Goal: Task Accomplishment & Management: Manage account settings

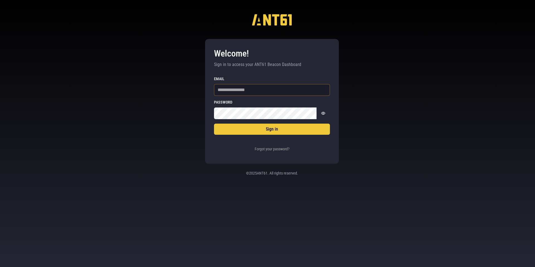
click at [238, 91] on input "Email" at bounding box center [272, 90] width 116 height 12
type input "**********"
click at [214, 124] on button "Sign in" at bounding box center [272, 129] width 116 height 11
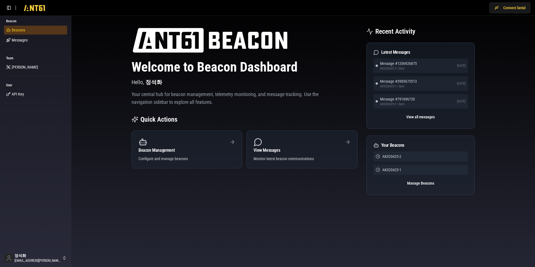
click at [23, 28] on span "Beacons" at bounding box center [18, 30] width 13 height 6
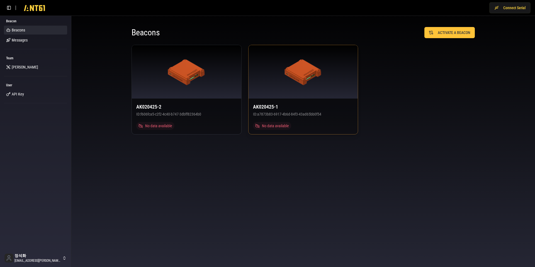
click at [290, 88] on div at bounding box center [304, 72] width 110 height 54
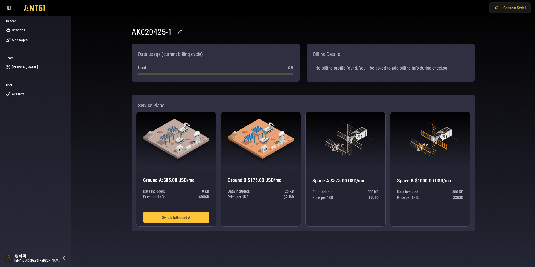
click at [338, 65] on div "No billing profile found. You'll be asked to add billing info during checkout." at bounding box center [390, 68] width 159 height 16
click at [260, 145] on img at bounding box center [261, 141] width 66 height 44
click at [268, 180] on h3 "Ground B : $175.00 USD/mo" at bounding box center [261, 180] width 66 height 8
click at [267, 195] on p "Price per 1 KB : $ 2 USD" at bounding box center [261, 197] width 66 height 6
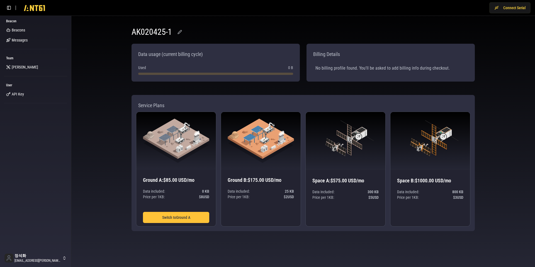
click at [151, 30] on h1 "AK020425-1" at bounding box center [152, 32] width 40 height 10
click at [178, 33] on button "button" at bounding box center [179, 32] width 11 height 10
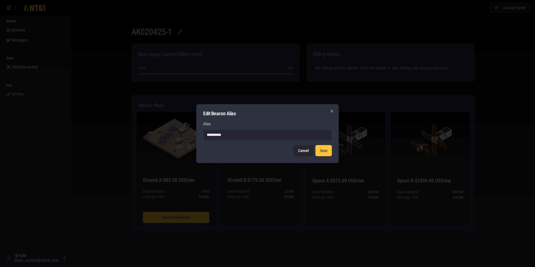
click at [305, 153] on button "Cancel" at bounding box center [304, 150] width 20 height 11
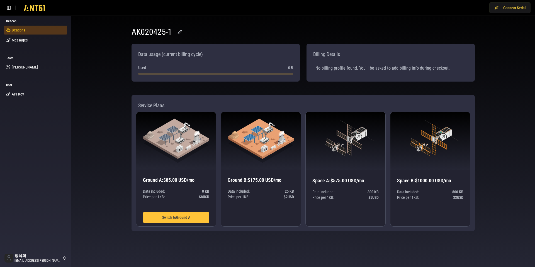
click at [15, 31] on span "Beacons" at bounding box center [18, 30] width 13 height 6
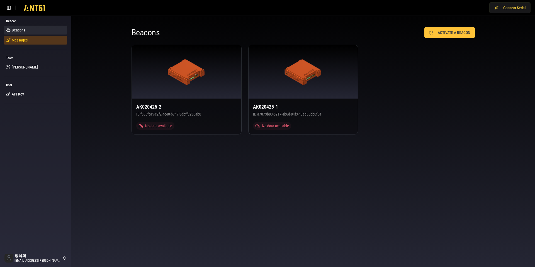
click at [17, 41] on span "Messages" at bounding box center [20, 40] width 16 height 6
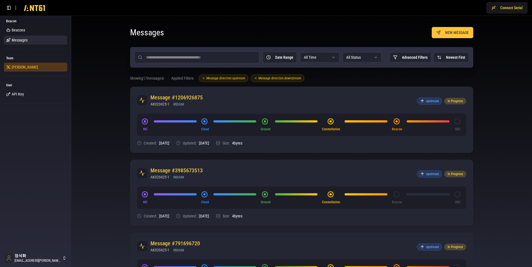
click at [13, 67] on span "[PERSON_NAME]" at bounding box center [25, 67] width 26 height 6
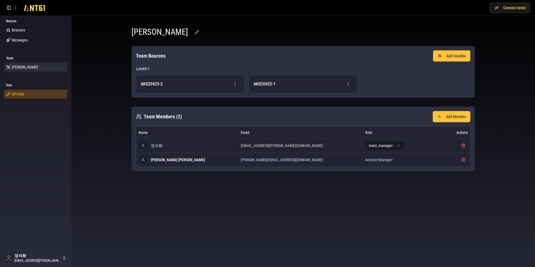
click at [17, 93] on span "API Key" at bounding box center [18, 94] width 12 height 6
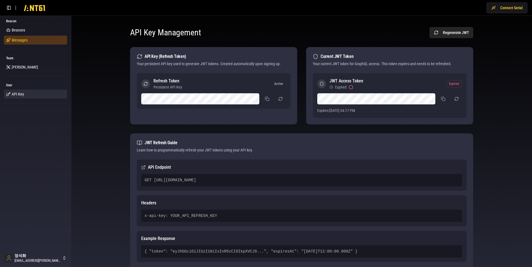
click at [18, 38] on span "Messages" at bounding box center [20, 40] width 16 height 6
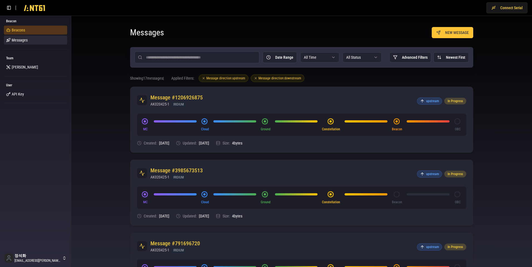
click at [14, 30] on span "Beacons" at bounding box center [18, 30] width 13 height 6
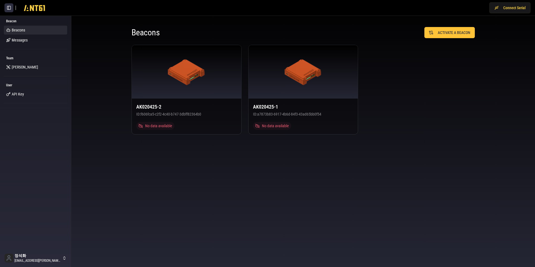
click at [10, 7] on button at bounding box center [8, 7] width 9 height 9
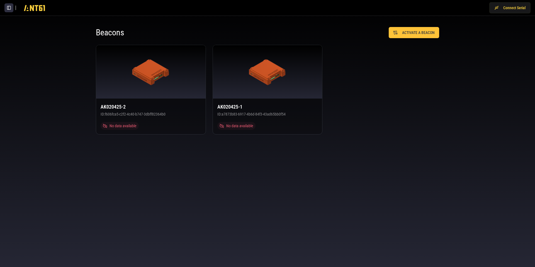
click at [9, 7] on button at bounding box center [8, 7] width 9 height 9
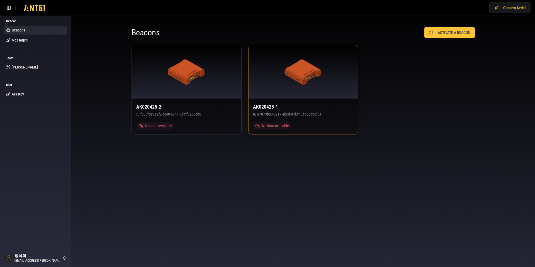
click at [289, 94] on div at bounding box center [304, 72] width 110 height 54
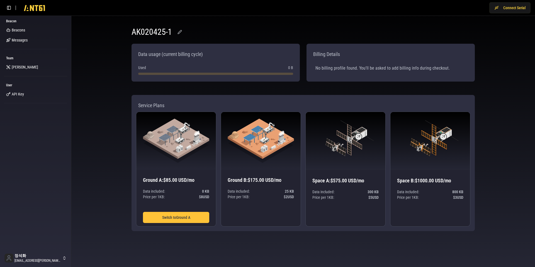
click at [350, 70] on div "No billing profile found. You'll be asked to add billing info during checkout." at bounding box center [390, 68] width 159 height 16
drag, startPoint x: 381, startPoint y: 69, endPoint x: 459, endPoint y: 71, distance: 77.8
click at [382, 69] on div "No billing profile found. You'll be asked to add billing info during checkout." at bounding box center [390, 68] width 159 height 16
click at [459, 71] on div "No billing profile found. You'll be asked to add billing info during checkout." at bounding box center [390, 68] width 159 height 16
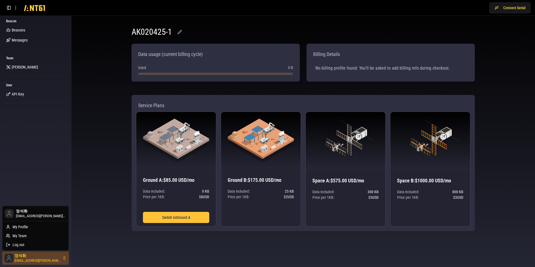
click at [40, 259] on html "Connect Serial Beacon Beacons Messages Team [PERSON_NAME] User API Key 정석화 [EMA…" at bounding box center [267, 133] width 535 height 267
click at [33, 226] on div "My Profile" at bounding box center [36, 227] width 64 height 9
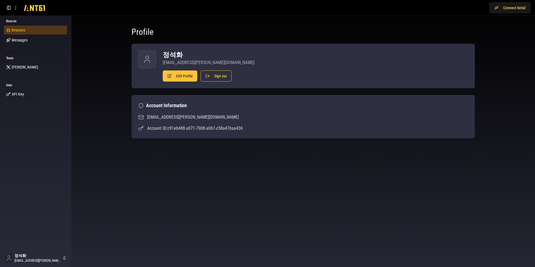
click at [18, 32] on span "Beacons" at bounding box center [18, 30] width 13 height 6
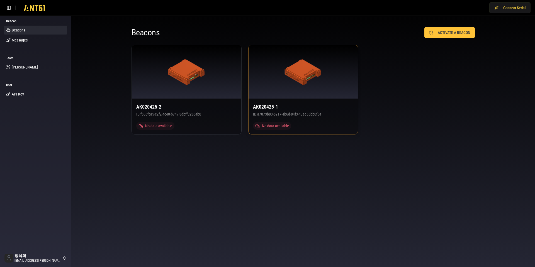
click at [283, 88] on div at bounding box center [304, 72] width 110 height 54
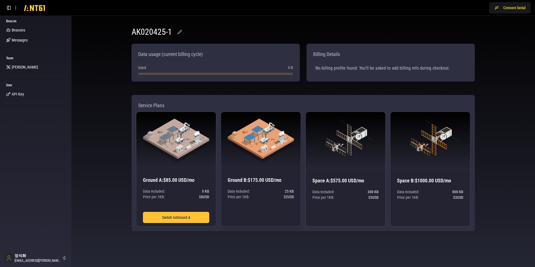
click at [265, 197] on p "Price per 1 KB : $ 2 USD" at bounding box center [261, 197] width 66 height 6
drag, startPoint x: 354, startPoint y: 186, endPoint x: 355, endPoint y: 183, distance: 3.1
click at [354, 183] on div "Space A : $575.00 USD/mo Data included: 300 KB Price per 1 KB : $ 5 USD" at bounding box center [346, 198] width 80 height 56
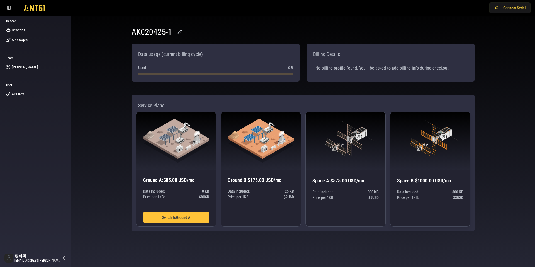
click at [431, 193] on p "Data included: 800 KB" at bounding box center [430, 192] width 66 height 6
click at [455, 197] on span "$ 3 USD" at bounding box center [458, 198] width 10 height 6
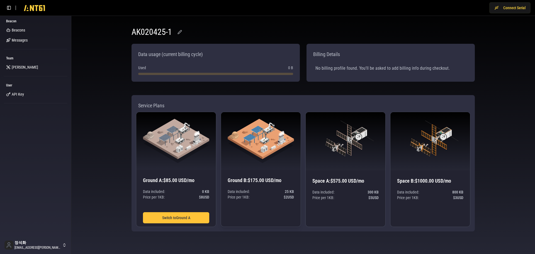
click at [267, 193] on p "Data included: 25 KB" at bounding box center [261, 192] width 66 height 6
click at [175, 216] on button "Switch to Ground A" at bounding box center [176, 217] width 66 height 11
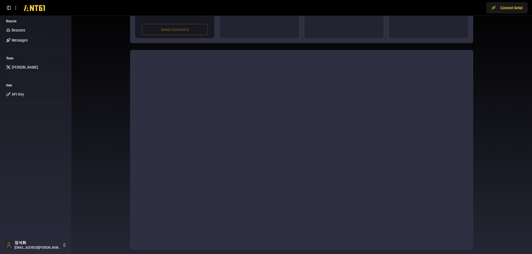
scroll to position [195, 0]
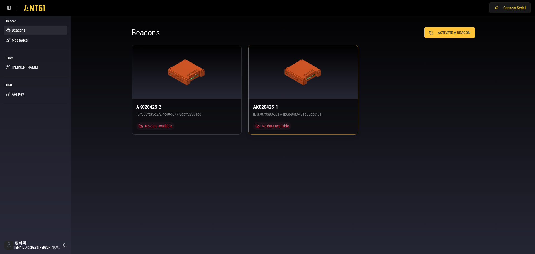
click at [326, 88] on div at bounding box center [304, 72] width 110 height 54
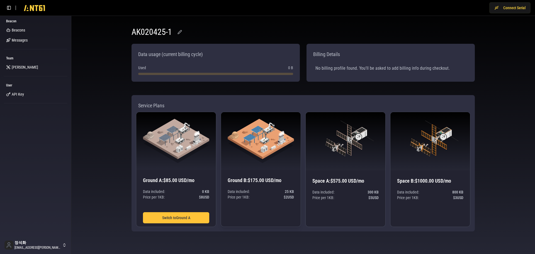
drag, startPoint x: 265, startPoint y: 212, endPoint x: 267, endPoint y: 204, distance: 7.8
click at [267, 204] on div "Data included: 25 KB Price per 1 KB : $ 2 USD" at bounding box center [261, 210] width 66 height 43
click at [267, 205] on div "Data included: 25 KB Price per 1 KB : $ 2 USD" at bounding box center [261, 210] width 66 height 43
click at [265, 218] on div "Data included: 25 KB Price per 1 KB : $ 2 USD" at bounding box center [261, 210] width 66 height 43
click at [258, 221] on div "Data included: 25 KB Price per 1 KB : $ 2 USD" at bounding box center [261, 210] width 66 height 43
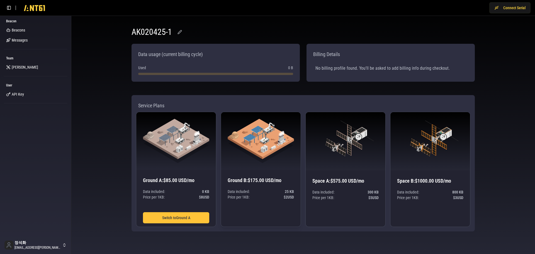
click at [258, 221] on div "Data included: 25 KB Price per 1 KB : $ 2 USD" at bounding box center [261, 210] width 66 height 43
click at [253, 170] on div "Ground B : $175.00 USD/mo Data included: 25 KB Price per 1 KB : $ 2 USD" at bounding box center [261, 198] width 80 height 57
click at [265, 129] on img at bounding box center [261, 141] width 66 height 44
click at [252, 215] on div "Data included: 25 KB Price per 1 KB : $ 2 USD" at bounding box center [261, 210] width 66 height 43
click at [254, 217] on div "Data included: 25 KB Price per 1 KB : $ 2 USD" at bounding box center [261, 210] width 66 height 43
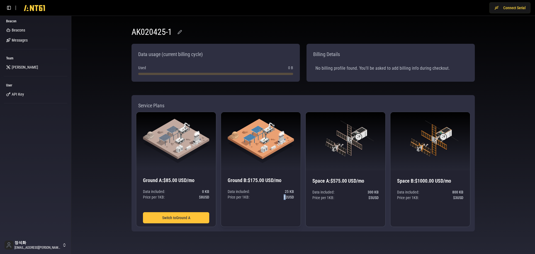
click at [254, 217] on div "Data included: 25 KB Price per 1 KB : $ 2 USD" at bounding box center [261, 210] width 66 height 43
click at [264, 216] on div "Data included: 25 KB Price per 1 KB : $ 2 USD" at bounding box center [261, 210] width 66 height 43
click at [264, 217] on div "Data included: 25 KB Price per 1 KB : $ 2 USD" at bounding box center [261, 210] width 66 height 43
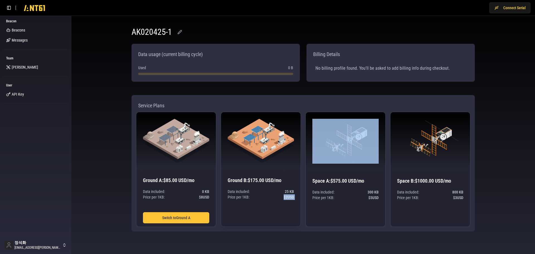
click at [264, 217] on div "Data included: 25 KB Price per 1 KB : $ 2 USD" at bounding box center [261, 210] width 66 height 43
click at [265, 216] on div "Data included: 25 KB Price per 1 KB : $ 2 USD" at bounding box center [261, 210] width 66 height 43
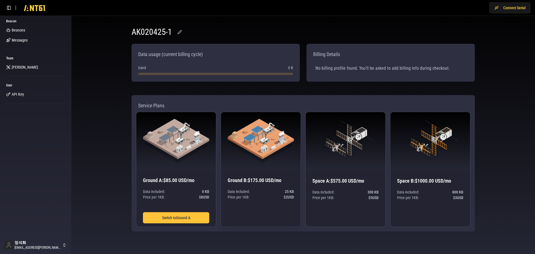
drag, startPoint x: 267, startPoint y: 199, endPoint x: 263, endPoint y: 133, distance: 66.4
click at [267, 199] on p "Price per 1 KB : $ 2 USD" at bounding box center [261, 197] width 66 height 6
click at [263, 149] on img at bounding box center [261, 141] width 66 height 44
click at [250, 201] on div "Data included: 25 KB Price per 1 KB : $ 2 USD" at bounding box center [261, 210] width 66 height 43
click at [256, 181] on h3 "Ground B : $175.00 USD/mo" at bounding box center [261, 180] width 66 height 8
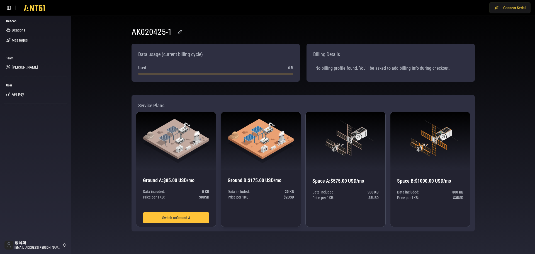
drag, startPoint x: 266, startPoint y: 177, endPoint x: 271, endPoint y: 205, distance: 27.7
click at [277, 186] on div "Ground B : $175.00 USD/mo Data included: 25 KB Price per 1 KB : $ 2 USD" at bounding box center [261, 198] width 80 height 57
click at [263, 210] on div "Data included: 25 KB Price per 1 KB : $ 2 USD" at bounding box center [261, 210] width 66 height 43
drag, startPoint x: 253, startPoint y: 185, endPoint x: 286, endPoint y: 174, distance: 35.2
click at [265, 178] on div "Ground B : $175.00 USD/mo Data included: 25 KB Price per 1 KB : $ 2 USD" at bounding box center [261, 198] width 80 height 57
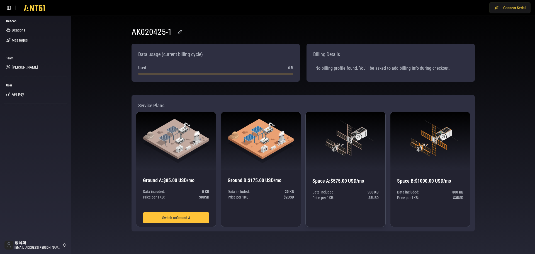
click at [344, 196] on p "Price per 1 KB : $ 5 USD" at bounding box center [345, 198] width 66 height 6
drag, startPoint x: 374, startPoint y: 177, endPoint x: 400, endPoint y: 167, distance: 28.3
click at [381, 171] on div "Space A : $575.00 USD/mo Data included: 300 KB Price per 1 KB : $ 5 USD" at bounding box center [346, 198] width 80 height 56
click at [416, 191] on div "Space B : $1000.00 USD/mo Data included: 800 KB Price per 1 KB : $ 3 USD" at bounding box center [431, 198] width 80 height 56
drag, startPoint x: 304, startPoint y: 196, endPoint x: 255, endPoint y: 189, distance: 50.2
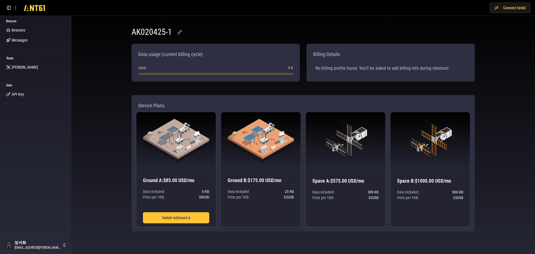
click at [303, 196] on div "Ground A : $85.00 USD/mo Data included: 0 KB Price per 1 KB : $ 8 USD Switch to…" at bounding box center [303, 169] width 335 height 115
click at [255, 188] on div "Ground B : $175.00 USD/mo Data included: 25 KB Price per 1 KB : $ 2 USD" at bounding box center [261, 198] width 80 height 57
drag, startPoint x: 254, startPoint y: 186, endPoint x: 254, endPoint y: 149, distance: 37.6
click at [253, 183] on div "Ground B : $175.00 USD/mo Data included: 25 KB Price per 1 KB : $ 2 USD" at bounding box center [261, 198] width 80 height 57
click at [256, 143] on img at bounding box center [261, 141] width 66 height 44
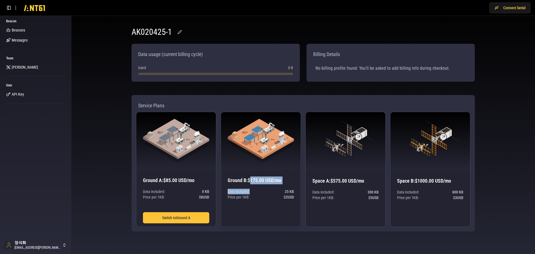
click at [255, 189] on p "Data included: 25 KB" at bounding box center [261, 192] width 66 height 6
click at [255, 193] on p "Data included: 25 KB" at bounding box center [261, 192] width 66 height 6
drag, startPoint x: 252, startPoint y: 182, endPoint x: 273, endPoint y: 181, distance: 21.2
click at [273, 181] on h3 "Ground B : $175.00 USD/mo" at bounding box center [261, 180] width 66 height 8
click at [255, 181] on h3 "Ground B : $175.00 USD/mo" at bounding box center [261, 180] width 66 height 8
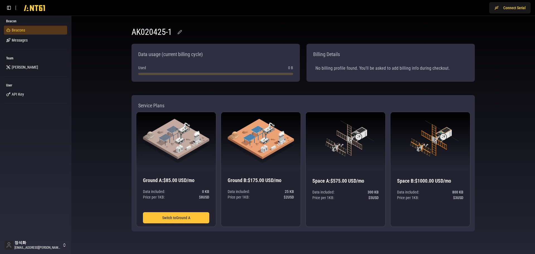
click at [21, 30] on span "Beacons" at bounding box center [18, 30] width 13 height 6
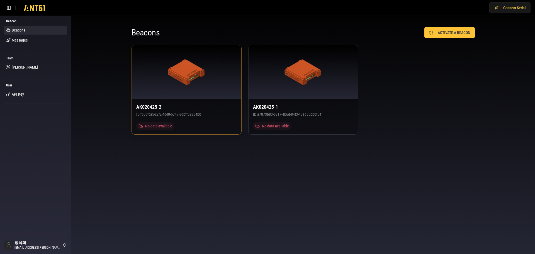
click at [193, 89] on div at bounding box center [187, 72] width 110 height 54
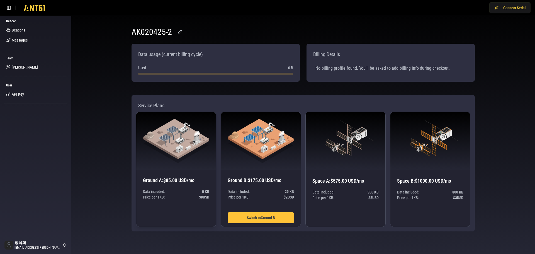
click at [176, 180] on h3 "Ground A : $85.00 USD/mo" at bounding box center [176, 180] width 66 height 8
click at [173, 188] on div "Ground A : $85.00 USD/mo Data included: 0 KB Price per 1 KB : $ 8 USD" at bounding box center [176, 198] width 80 height 57
click at [201, 192] on p "Data included: 0 KB" at bounding box center [176, 192] width 66 height 6
click at [204, 190] on span "0 KB" at bounding box center [205, 192] width 7 height 6
drag, startPoint x: 195, startPoint y: 192, endPoint x: 210, endPoint y: 200, distance: 16.6
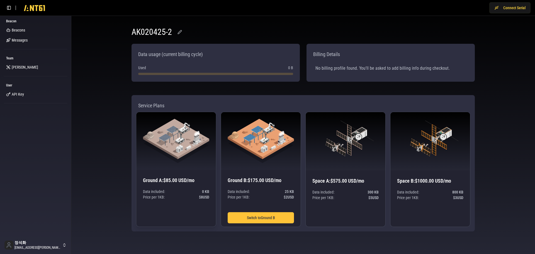
click at [210, 200] on div "Ground A : $85.00 USD/mo Data included: 0 KB Price per 1 KB : $ 8 USD" at bounding box center [176, 198] width 80 height 57
click at [190, 199] on p "Price per 1 KB : $ 8 USD" at bounding box center [176, 197] width 66 height 6
click at [174, 190] on p "Data included: 0 KB" at bounding box center [176, 192] width 66 height 6
click at [172, 185] on div "Ground A : $85.00 USD/mo Data included: 0 KB Price per 1 KB : $ 8 USD" at bounding box center [176, 198] width 80 height 57
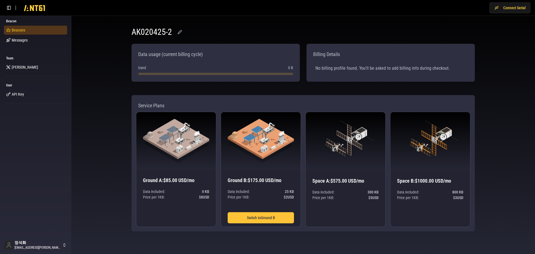
click at [17, 30] on span "Beacons" at bounding box center [18, 30] width 13 height 6
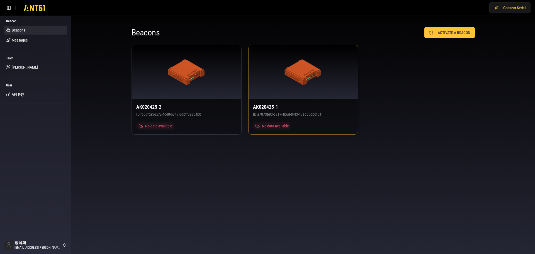
click at [289, 89] on div at bounding box center [304, 72] width 110 height 54
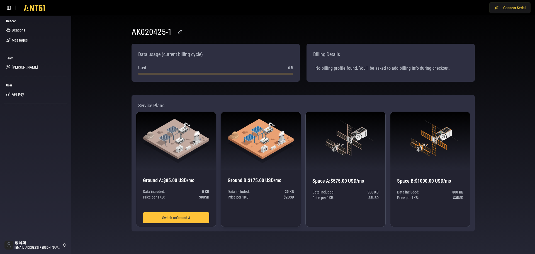
click at [267, 207] on div "Data included: 25 KB Price per 1 KB : $ 2 USD" at bounding box center [261, 210] width 66 height 43
click at [275, 213] on div "Data included: 25 KB Price per 1 KB : $ 2 USD" at bounding box center [261, 210] width 66 height 43
click at [274, 218] on div "Data included: 25 KB Price per 1 KB : $ 2 USD" at bounding box center [261, 210] width 66 height 43
click at [263, 206] on div "Data included: 25 KB Price per 1 KB : $ 2 USD" at bounding box center [261, 210] width 66 height 43
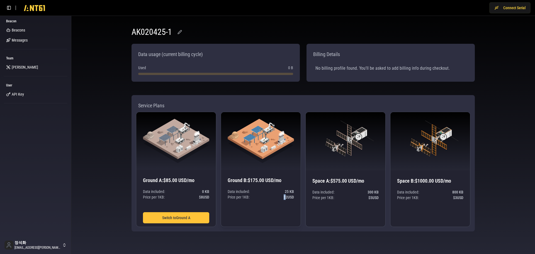
click at [273, 210] on div "Data included: 25 KB Price per 1 KB : $ 2 USD" at bounding box center [261, 210] width 66 height 43
click at [251, 215] on div "Data included: 25 KB Price per 1 KB : $ 2 USD" at bounding box center [261, 210] width 66 height 43
click at [16, 66] on span "[PERSON_NAME]" at bounding box center [25, 67] width 26 height 6
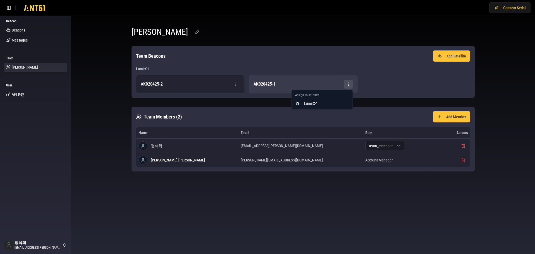
click at [345, 83] on html "Connect Serial Beacon Beacons Messages Team [PERSON_NAME] User API Key 정석화 [EMA…" at bounding box center [267, 127] width 535 height 254
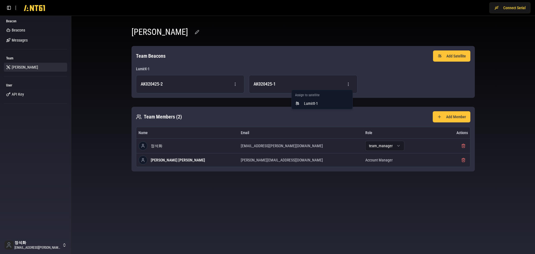
click at [261, 84] on html "Connect Serial Beacon Beacons Messages Team [PERSON_NAME] User API Key 정석화 [EMA…" at bounding box center [267, 127] width 535 height 254
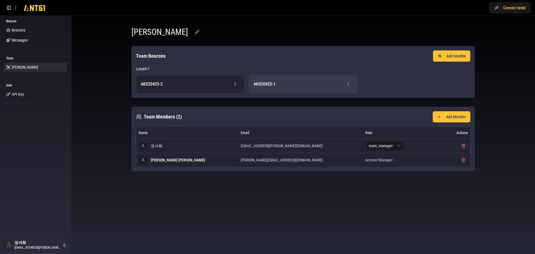
click at [280, 82] on div "AK020425-1" at bounding box center [303, 84] width 99 height 9
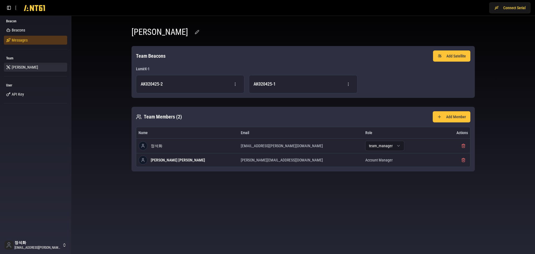
click at [24, 42] on span "Messages" at bounding box center [20, 40] width 16 height 6
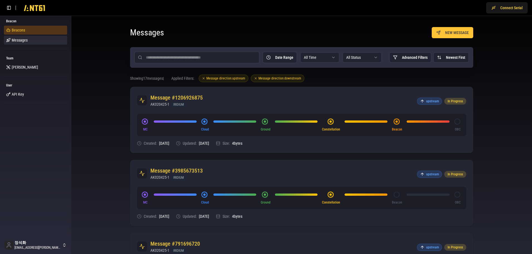
click at [21, 32] on span "Beacons" at bounding box center [18, 30] width 13 height 6
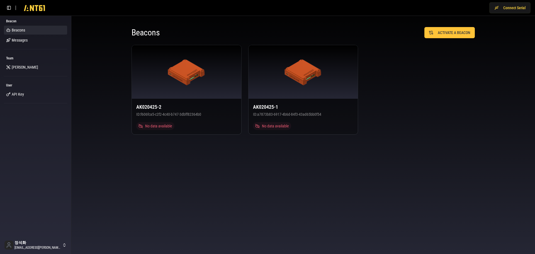
click at [30, 10] on icon at bounding box center [34, 7] width 28 height 11
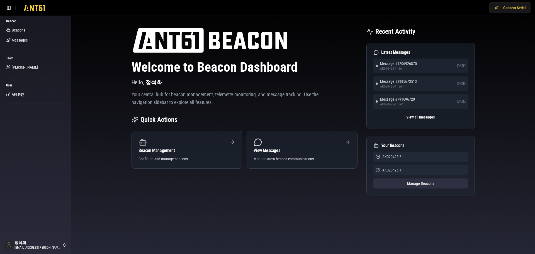
click at [423, 185] on button "Manage Beacons" at bounding box center [421, 183] width 94 height 10
click at [395, 171] on span "AK020425-1" at bounding box center [391, 170] width 19 height 6
click at [33, 7] on icon at bounding box center [34, 7] width 28 height 11
click at [6, 9] on button at bounding box center [8, 7] width 9 height 9
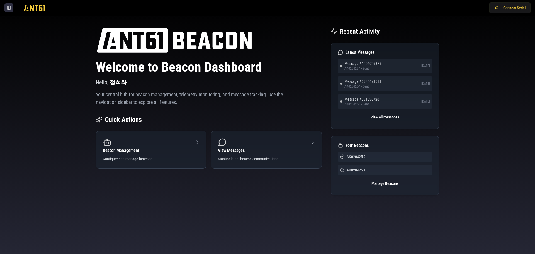
click at [6, 9] on button at bounding box center [8, 7] width 9 height 9
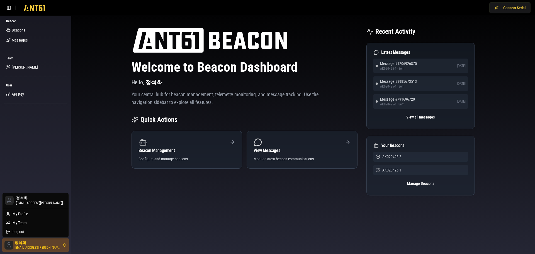
click at [30, 248] on html "Connect Serial Beacon Beacons Messages Team [PERSON_NAME] User API Key 정석화 [EMA…" at bounding box center [267, 127] width 535 height 254
click at [27, 214] on div "My Profile" at bounding box center [36, 213] width 64 height 9
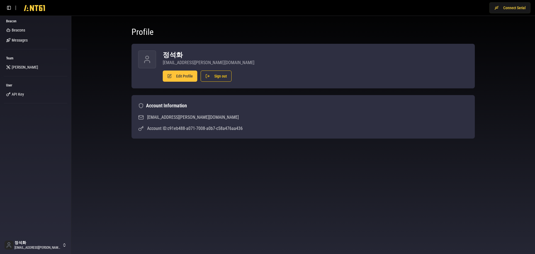
drag, startPoint x: 110, startPoint y: 126, endPoint x: 74, endPoint y: 83, distance: 56.4
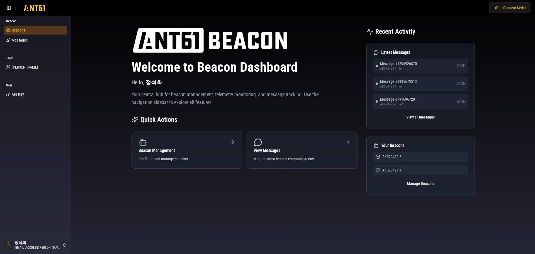
click at [20, 28] on span "Beacons" at bounding box center [18, 30] width 13 height 6
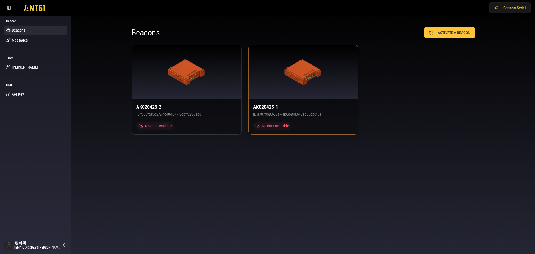
click at [271, 121] on div "No data available" at bounding box center [303, 124] width 101 height 12
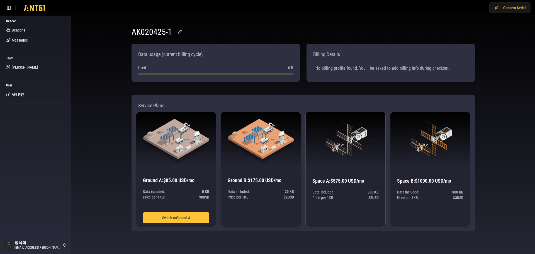
click at [269, 217] on div "Data included: 25 KB Price per 1 KB : $ 2 USD" at bounding box center [261, 210] width 66 height 43
click at [147, 105] on div "Service Plans" at bounding box center [303, 106] width 335 height 12
click at [258, 135] on img at bounding box center [261, 141] width 66 height 44
drag, startPoint x: 269, startPoint y: 157, endPoint x: 272, endPoint y: 159, distance: 3.4
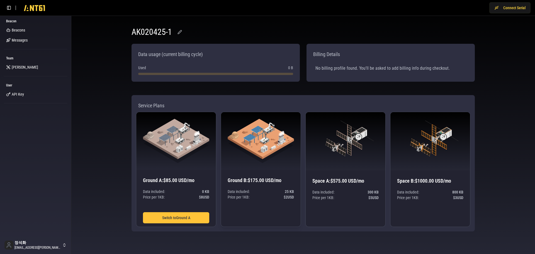
click at [270, 157] on img at bounding box center [261, 141] width 66 height 44
click at [282, 203] on div "Data included: 25 KB Price per 1 KB : $ 2 USD" at bounding box center [261, 210] width 66 height 43
click at [281, 208] on div "Data included: 25 KB Price per 1 KB : $ 2 USD" at bounding box center [261, 210] width 66 height 43
click at [278, 209] on div "Data included: 25 KB Price per 1 KB : $ 2 USD" at bounding box center [261, 210] width 66 height 43
drag, startPoint x: 338, startPoint y: 209, endPoint x: 351, endPoint y: 201, distance: 15.1
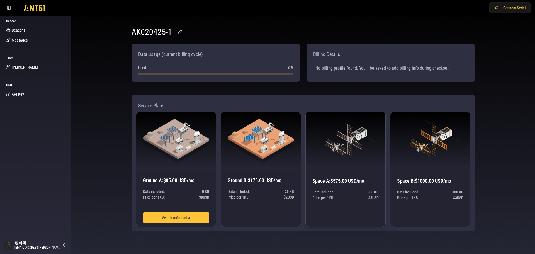
click at [339, 209] on div "Data included: 300 KB Price per 1 KB : $ 5 USD" at bounding box center [345, 210] width 66 height 43
drag, startPoint x: 336, startPoint y: 173, endPoint x: 341, endPoint y: 155, distance: 18.8
click at [335, 172] on div "Space A : $575.00 USD/mo Data included: 300 KB Price per 1 KB : $ 5 USD" at bounding box center [346, 198] width 80 height 56
click at [426, 208] on div "Data included: 800 KB Price per 1 KB : $ 3 USD" at bounding box center [430, 210] width 66 height 43
drag, startPoint x: 401, startPoint y: 221, endPoint x: 343, endPoint y: 213, distance: 59.1
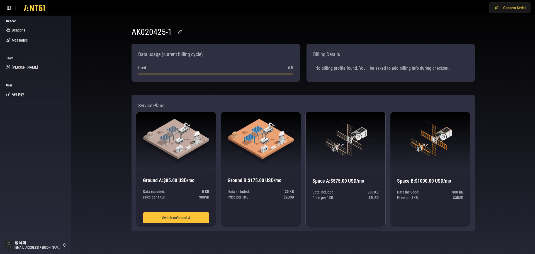
click at [350, 217] on div "Ground A : $85.00 USD/mo Data included: 0 KB Price per 1 KB : $ 8 USD Switch to…" at bounding box center [303, 169] width 335 height 115
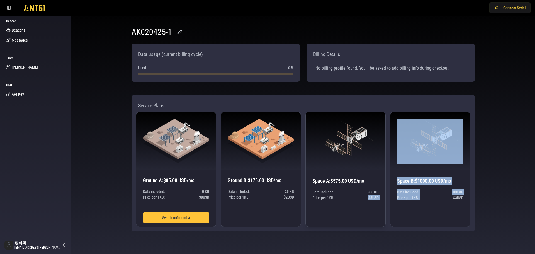
drag, startPoint x: 343, startPoint y: 213, endPoint x: 339, endPoint y: 202, distance: 12.3
click at [343, 213] on div "Data included: 300 KB Price per 1 KB : $ 5 USD" at bounding box center [345, 210] width 66 height 43
click at [332, 161] on img at bounding box center [345, 141] width 66 height 45
click at [409, 160] on img at bounding box center [430, 141] width 66 height 45
click at [436, 209] on div "Data included: 800 KB Price per 1 KB : $ 3 USD" at bounding box center [430, 210] width 66 height 43
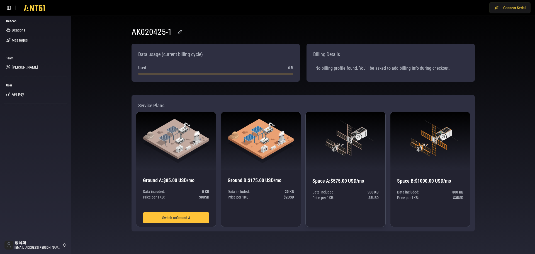
click at [328, 207] on div "Data included: 300 KB Price per 1 KB : $ 5 USD" at bounding box center [345, 210] width 66 height 43
click at [329, 71] on div "No billing profile found. You'll be asked to add billing info during checkout." at bounding box center [390, 68] width 159 height 16
click at [90, 54] on div "AK020425-1 Data usage (current billing cycle) Used 0 B Billing Details No billi…" at bounding box center [303, 129] width 464 height 227
click at [187, 219] on button "Switch to Ground A" at bounding box center [176, 217] width 66 height 11
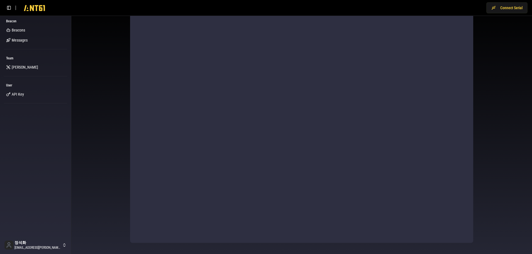
scroll to position [143, 0]
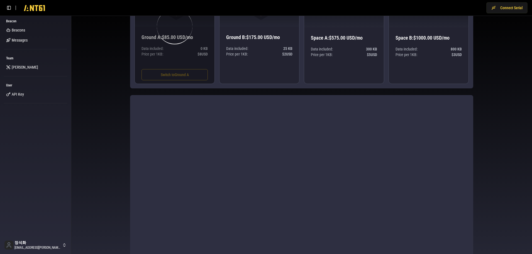
click at [488, 118] on div "AK020425-1 Data usage (current billing cycle) Used 0 B Billing Details No billi…" at bounding box center [301, 133] width 461 height 520
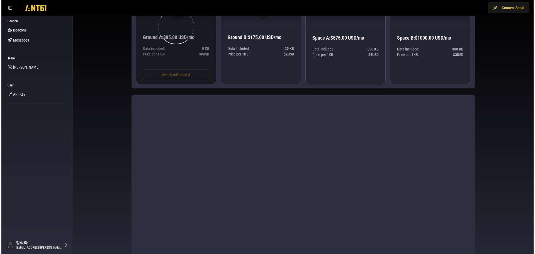
scroll to position [0, 0]
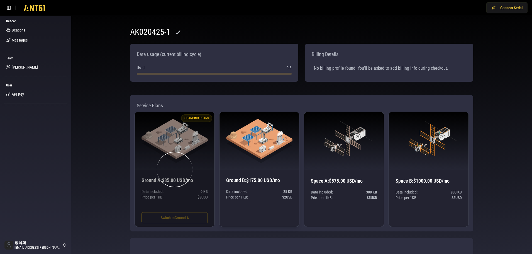
click at [253, 152] on img at bounding box center [259, 141] width 66 height 44
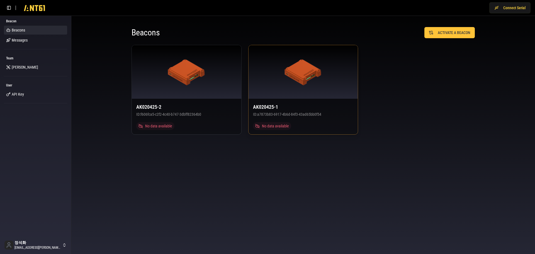
click at [290, 102] on div "AK020425-1 ID: a7873b83-6917-4b6d-84f3-43ad65bb0f54 No data available" at bounding box center [304, 117] width 110 height 36
